Goal: Navigation & Orientation: Go to known website

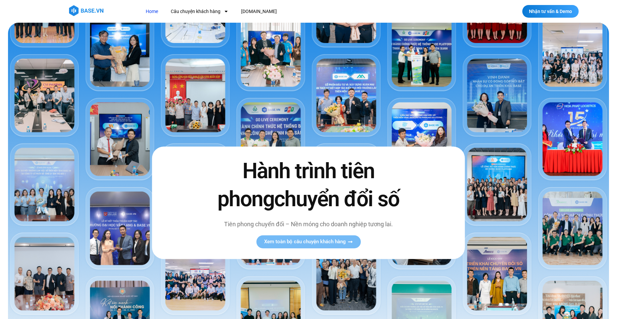
click at [152, 9] on link "Home" at bounding box center [152, 11] width 22 height 12
click at [90, 10] on img at bounding box center [86, 10] width 34 height 11
